Goal: Information Seeking & Learning: Learn about a topic

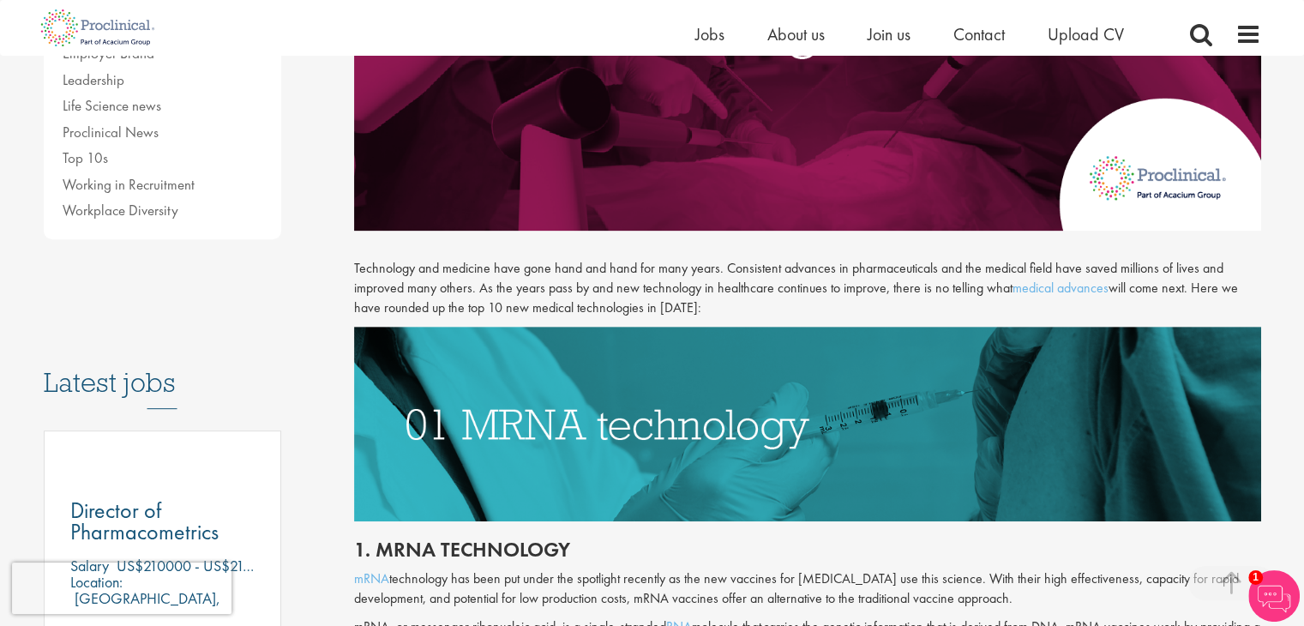
scroll to position [600, 0]
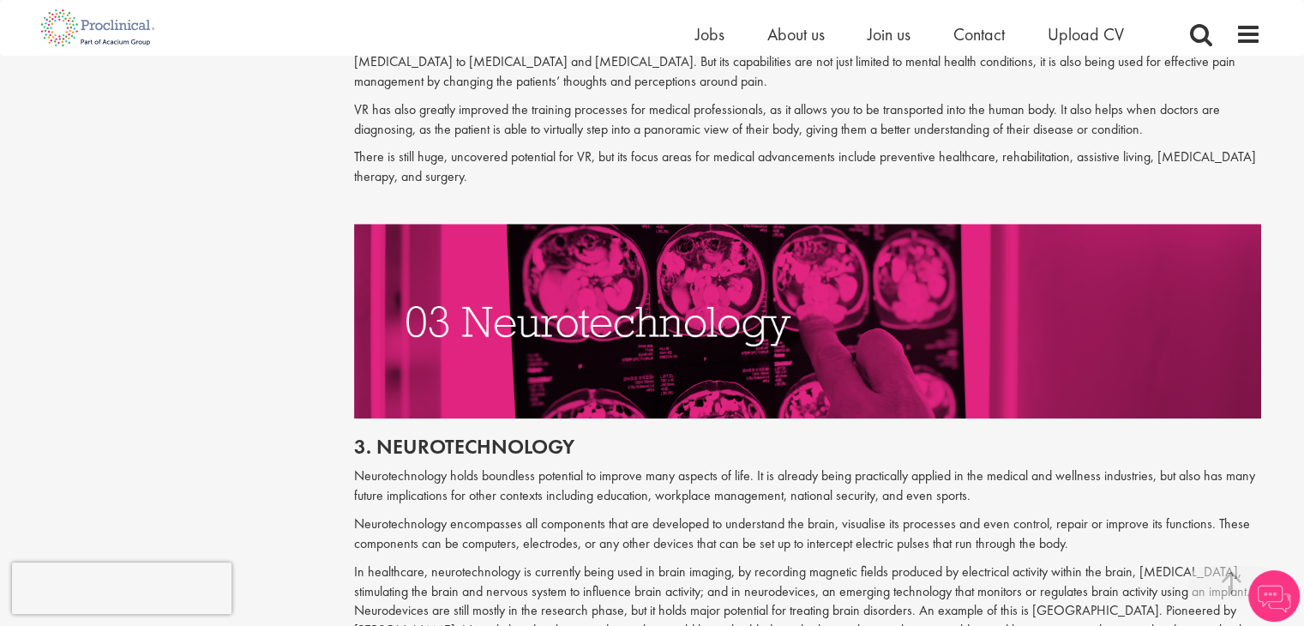
scroll to position [1714, 0]
